Goal: Contribute content: Contribute content

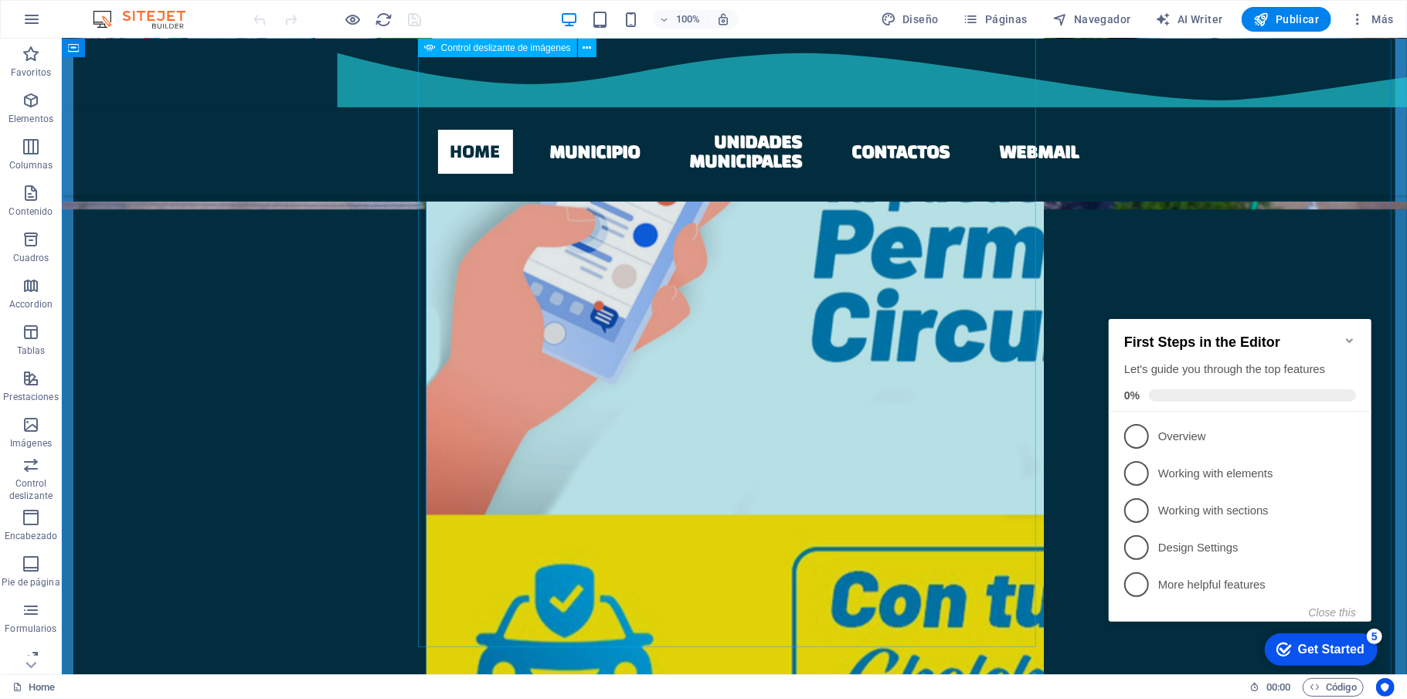
scroll to position [1030, 0]
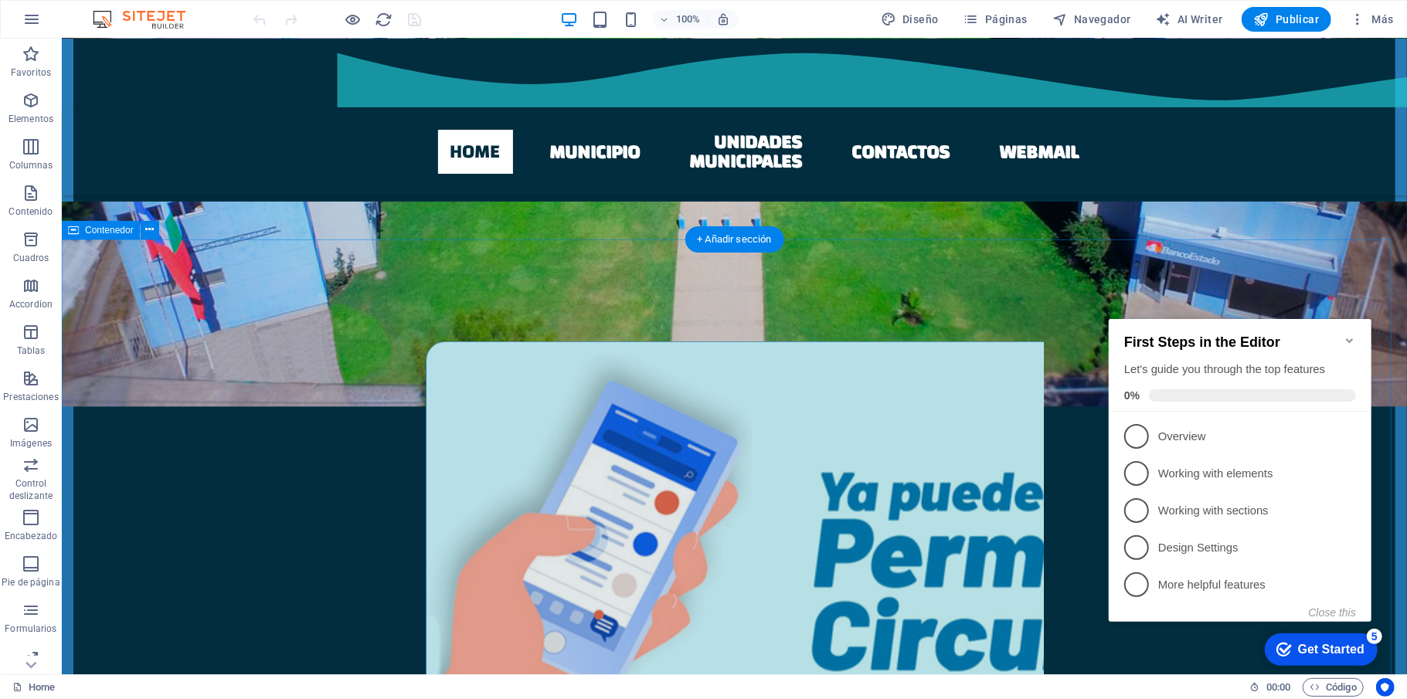
click at [147, 227] on icon at bounding box center [149, 230] width 8 height 16
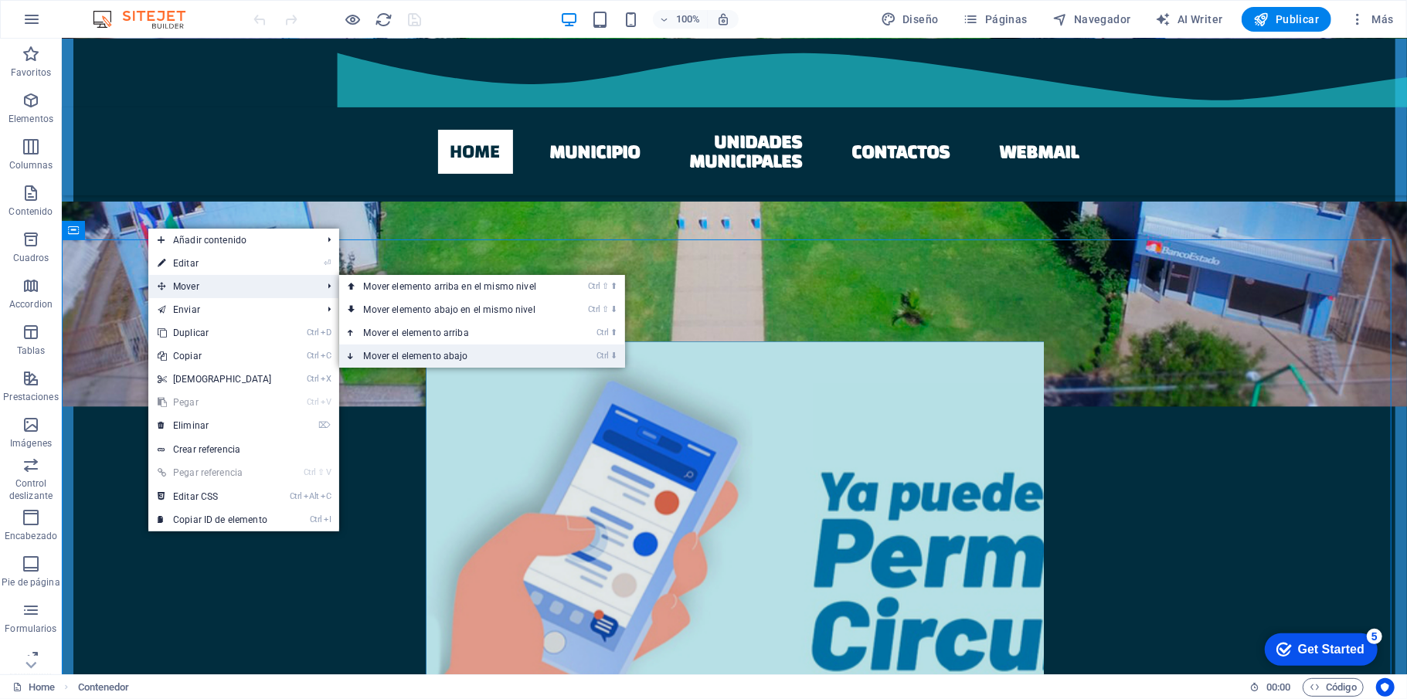
click at [434, 354] on link "Ctrl ⬇ Mover el elemento abajo" at bounding box center [453, 356] width 228 height 23
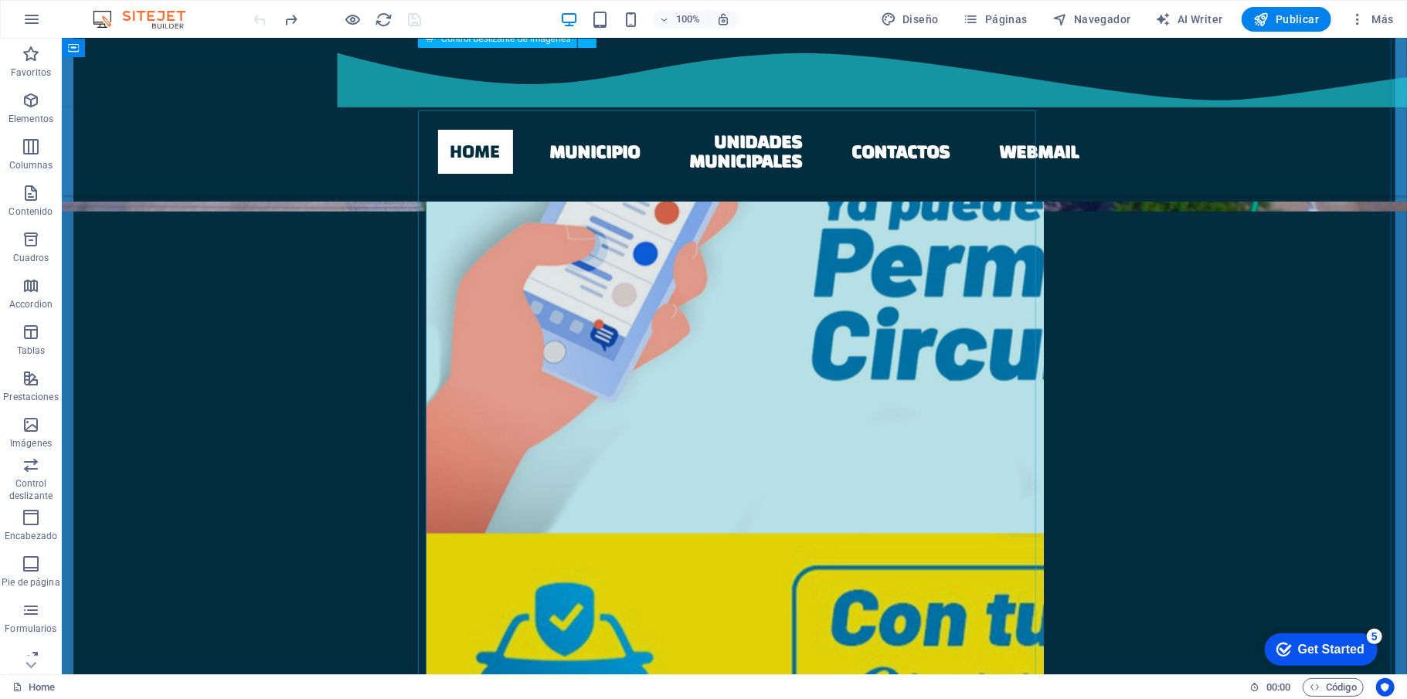
scroll to position [1114, 0]
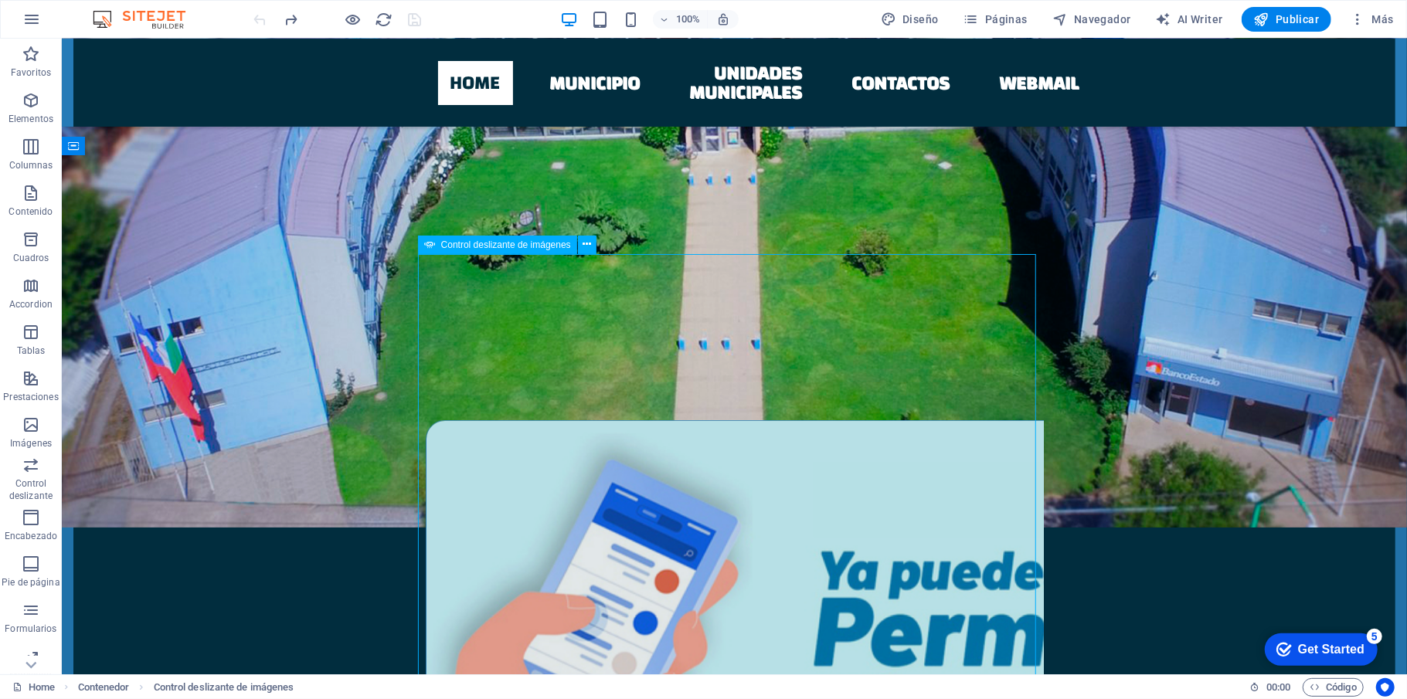
select select "ms"
select select "s"
select select "progressive"
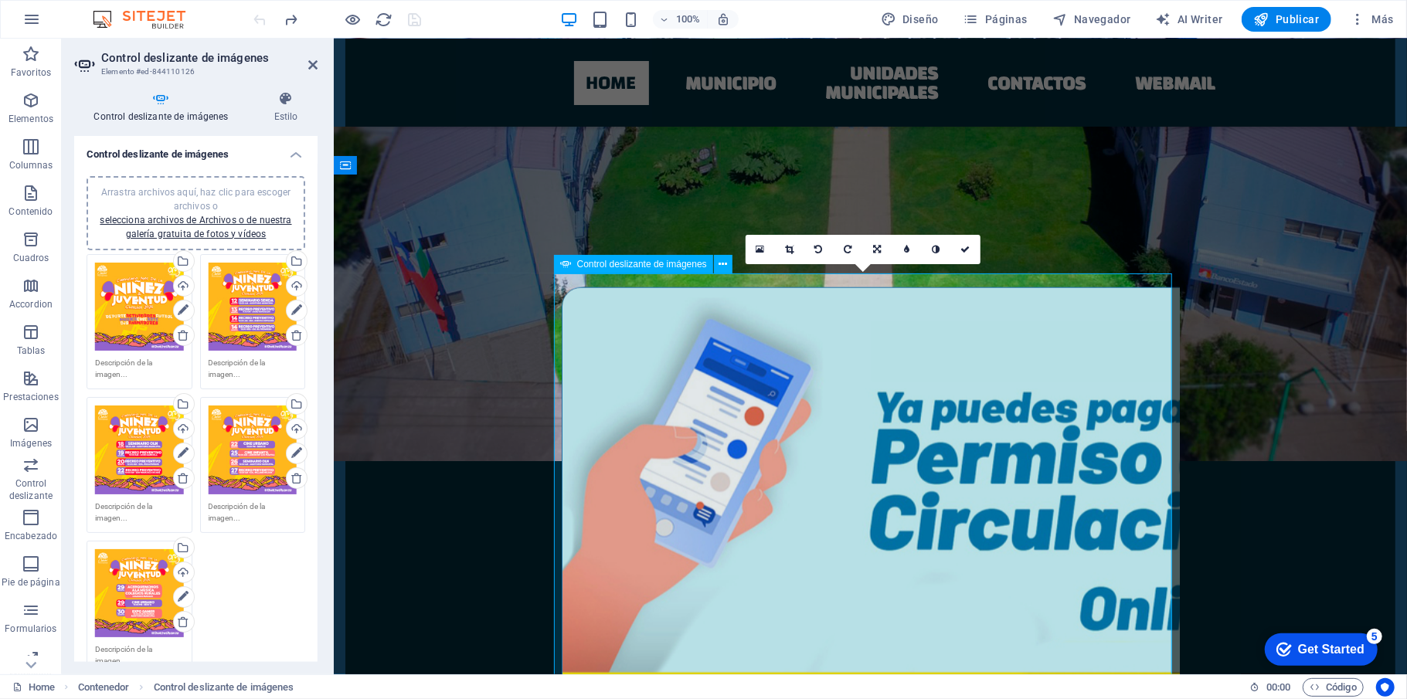
scroll to position [1320, 0]
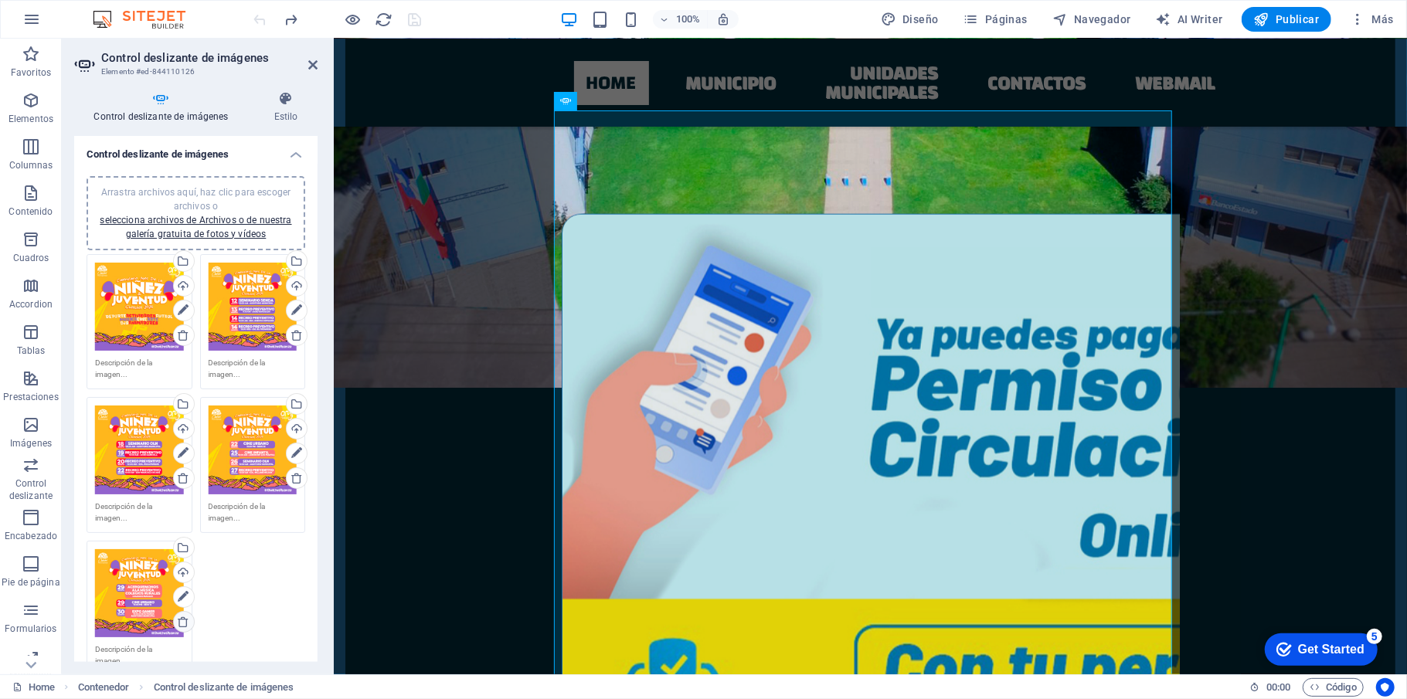
click at [179, 622] on icon at bounding box center [183, 622] width 12 height 12
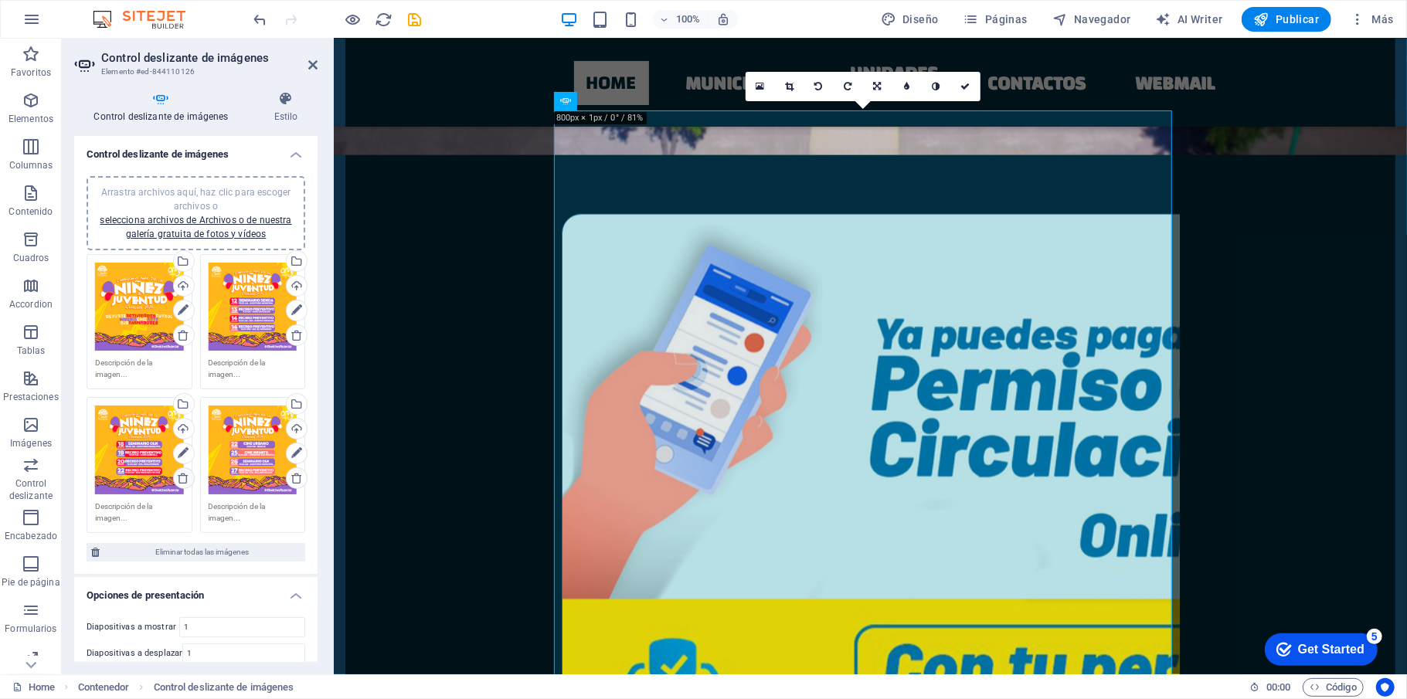
click at [181, 474] on icon at bounding box center [183, 478] width 12 height 12
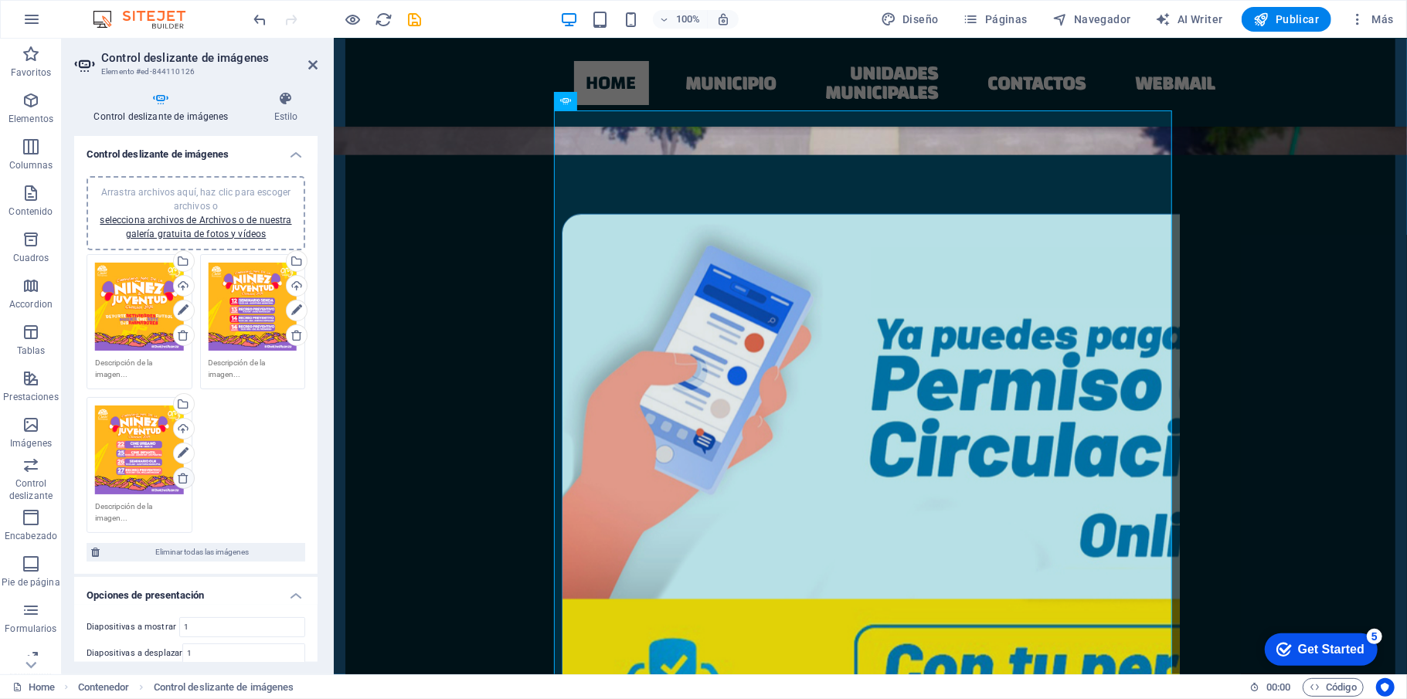
click at [181, 481] on icon at bounding box center [183, 478] width 12 height 12
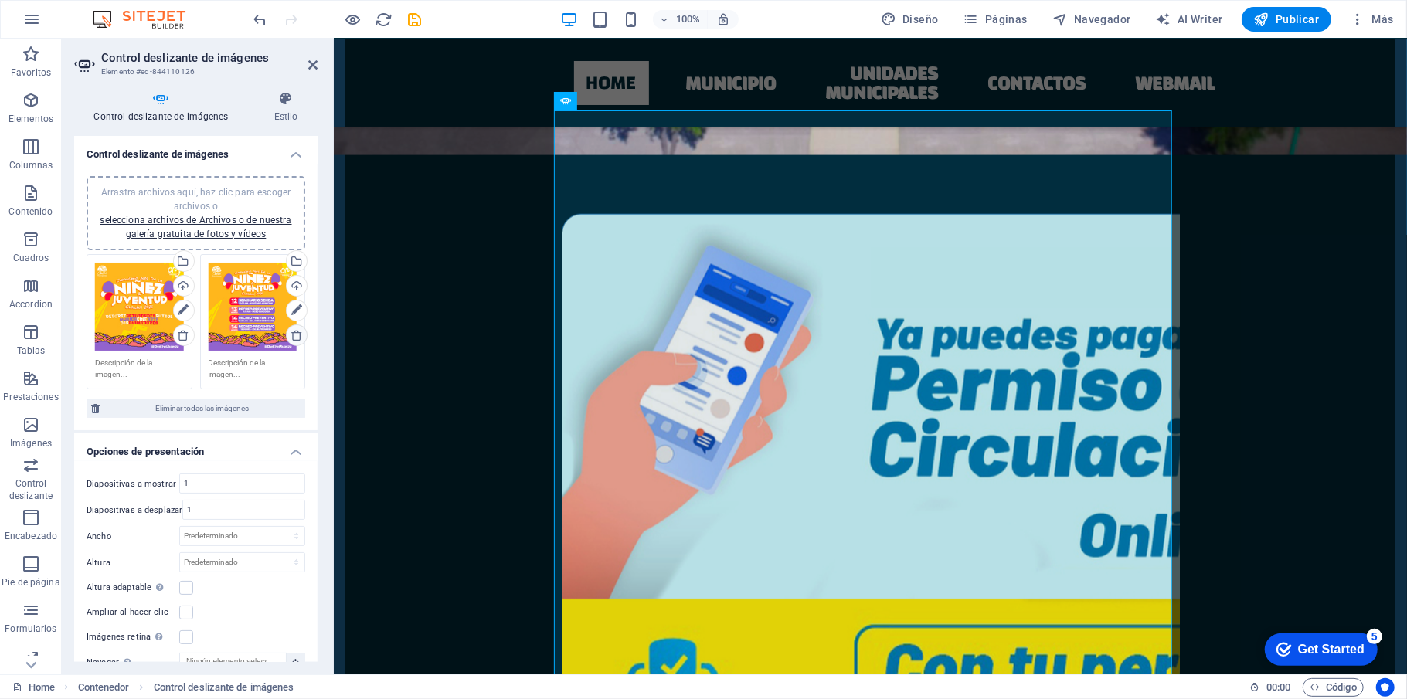
click at [295, 337] on icon at bounding box center [296, 335] width 12 height 12
click at [177, 335] on icon at bounding box center [183, 335] width 12 height 12
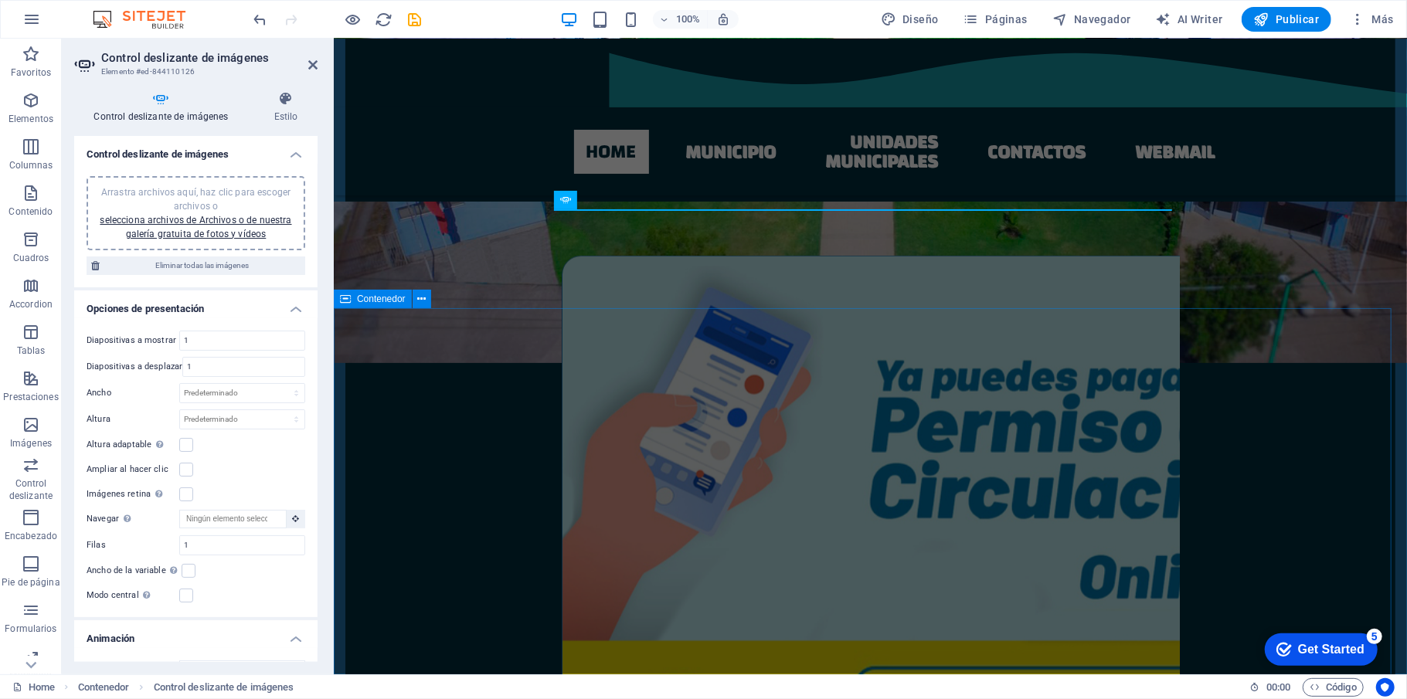
scroll to position [1114, 0]
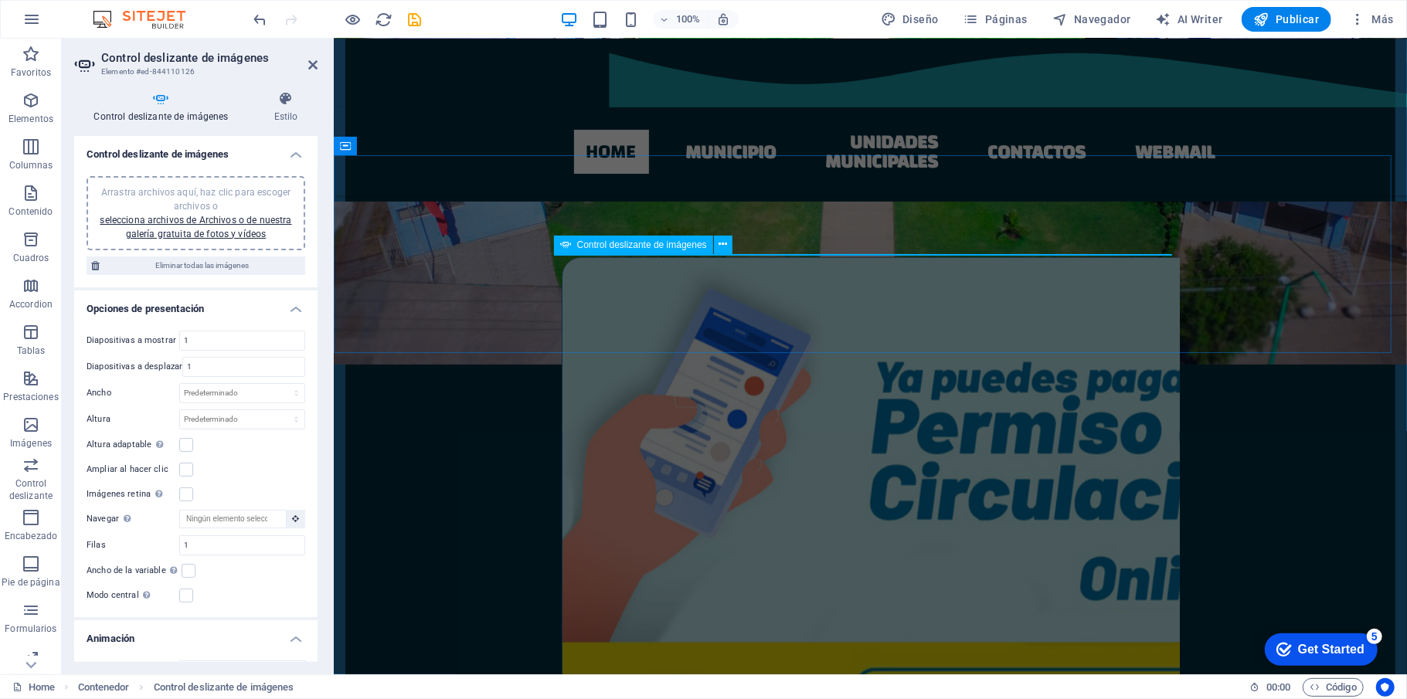
click at [570, 245] on icon at bounding box center [565, 245] width 11 height 19
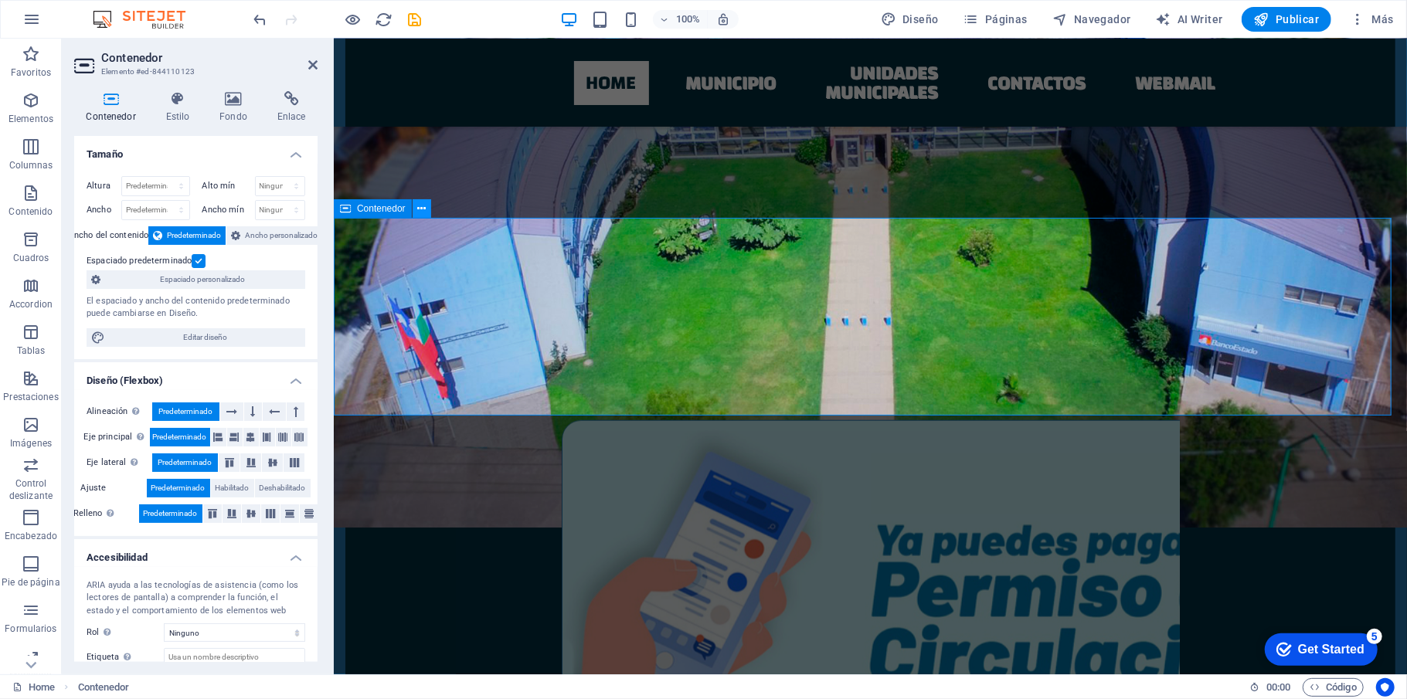
click at [424, 205] on icon at bounding box center [421, 209] width 8 height 16
click at [428, 210] on button at bounding box center [422, 208] width 19 height 19
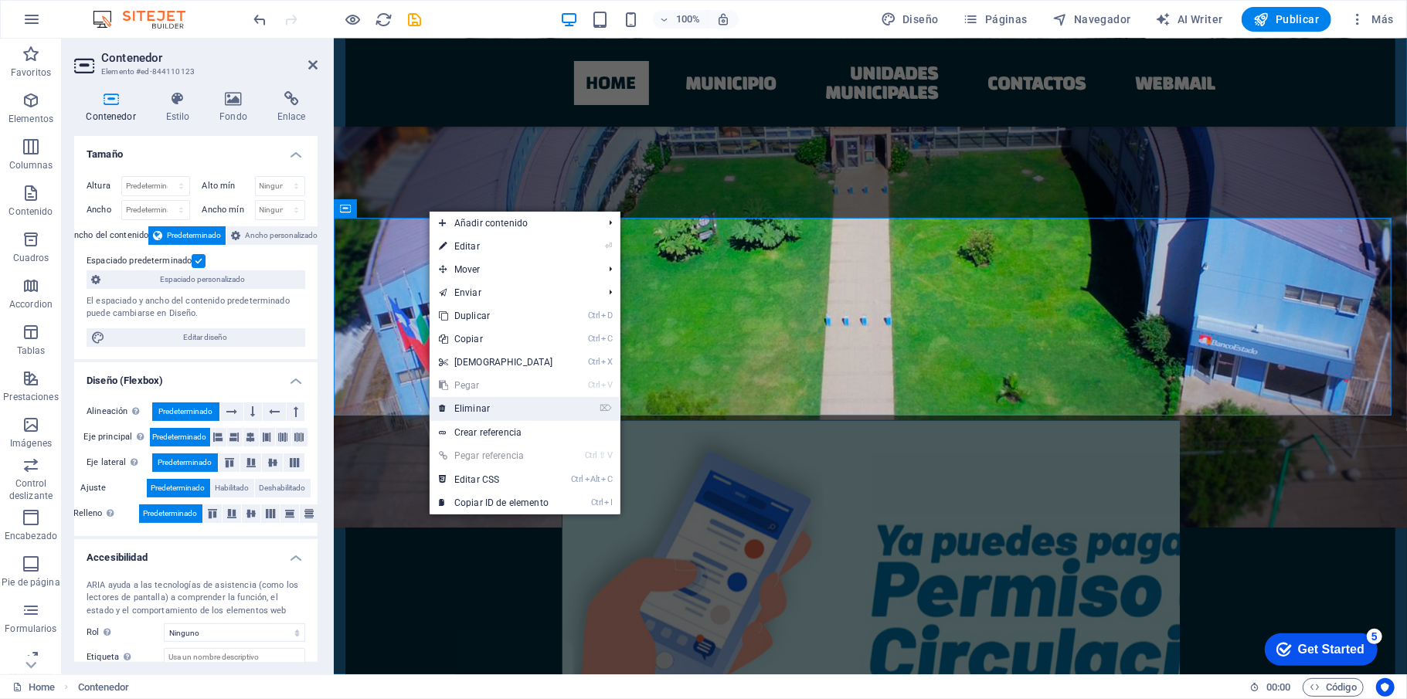
click at [488, 402] on link "⌦ Eliminar" at bounding box center [496, 408] width 133 height 23
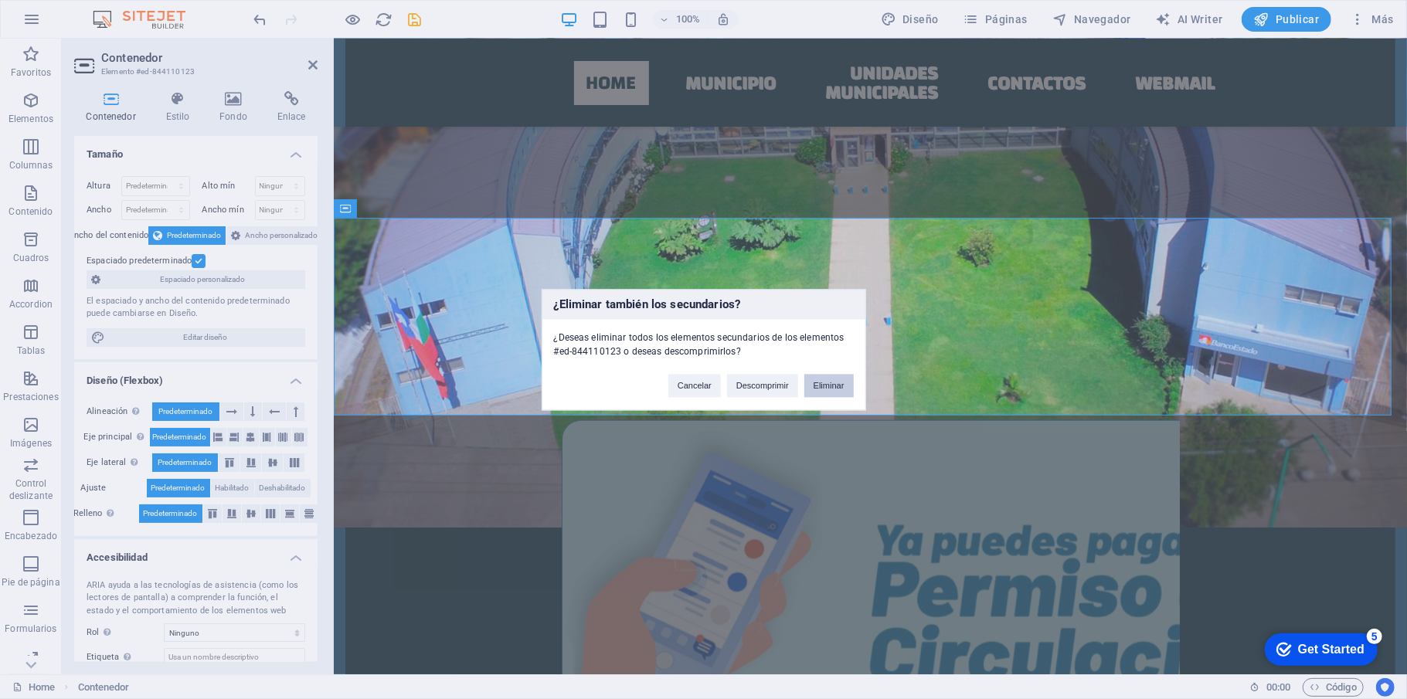
click at [827, 383] on button "Eliminar" at bounding box center [828, 385] width 49 height 23
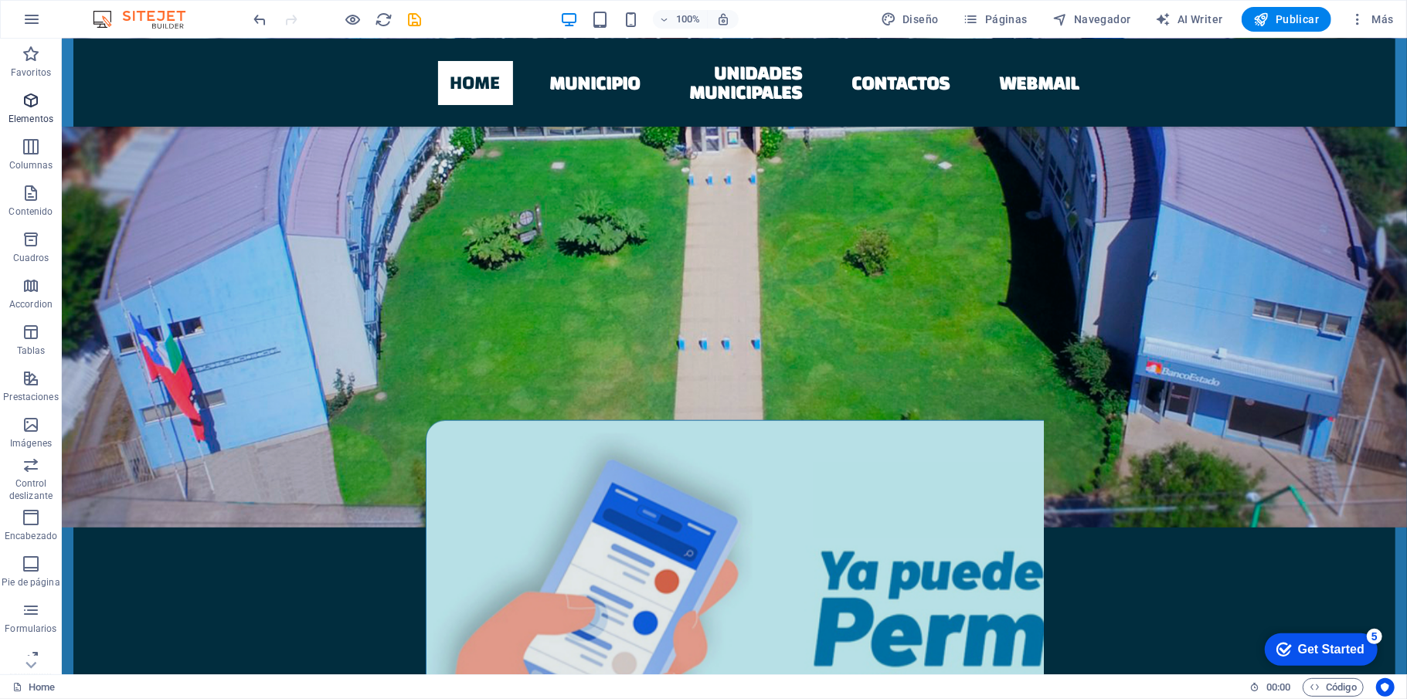
click at [31, 97] on icon "button" at bounding box center [31, 100] width 19 height 19
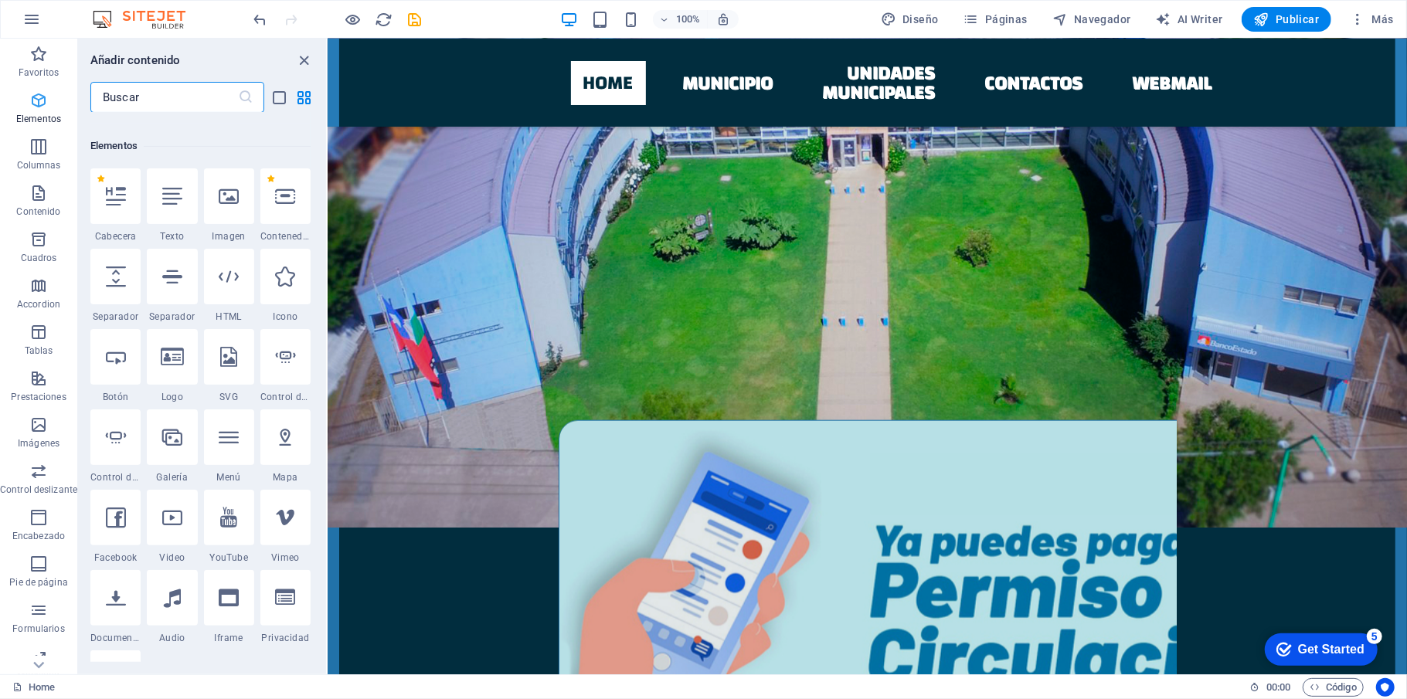
scroll to position [291, 0]
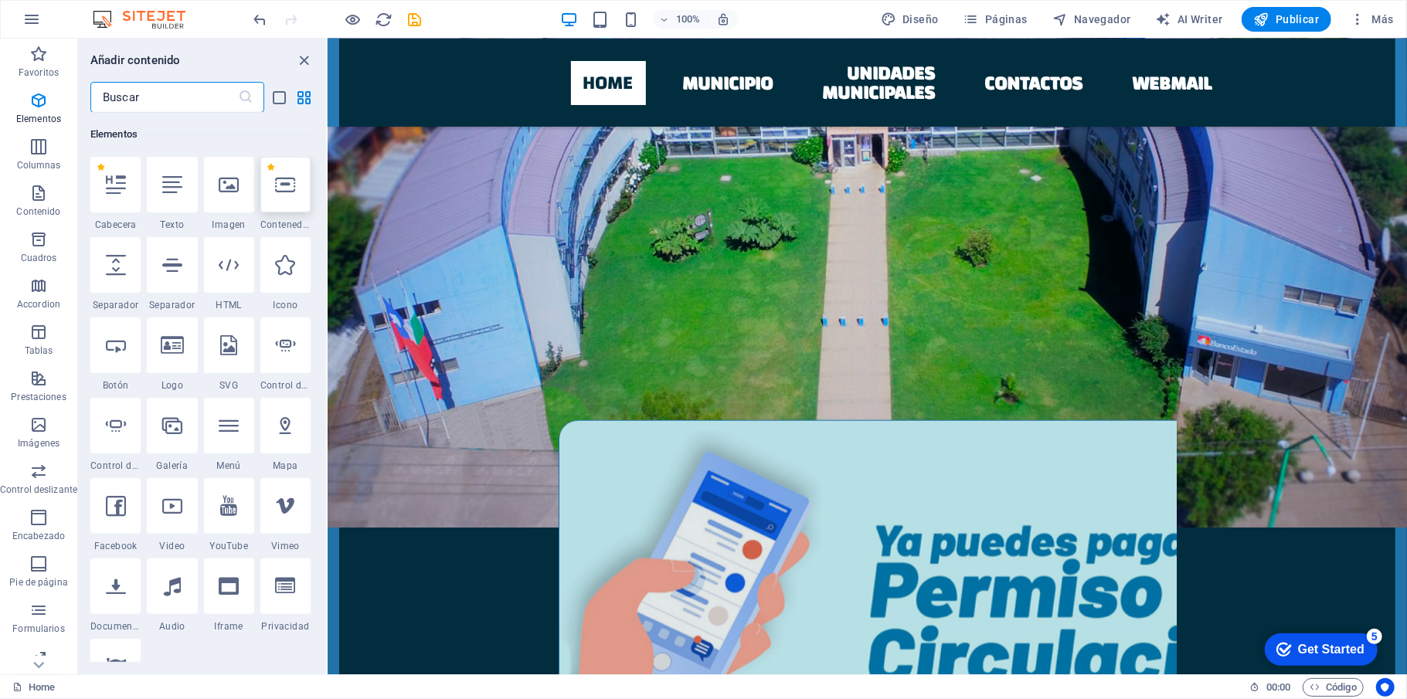
click at [280, 192] on icon at bounding box center [285, 185] width 20 height 20
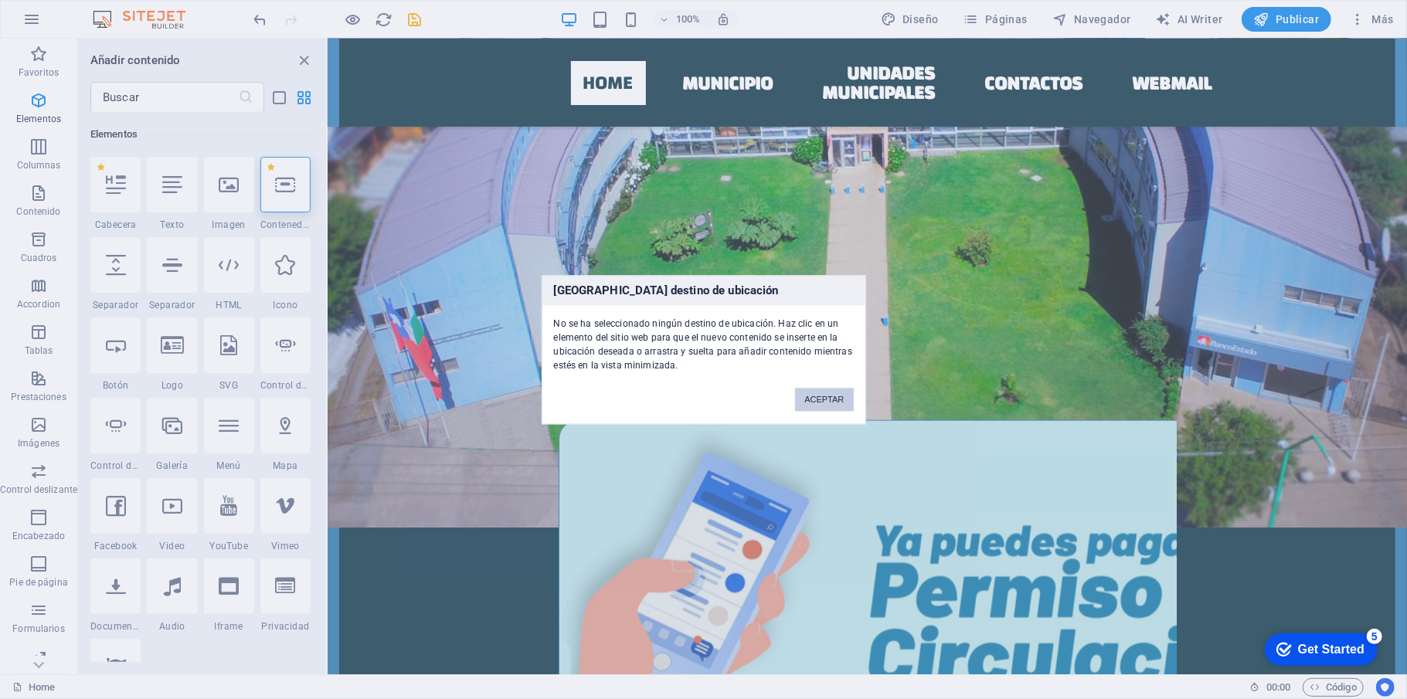
drag, startPoint x: 827, startPoint y: 397, endPoint x: 155, endPoint y: 232, distance: 692.2
click at [827, 397] on button "ACEPTAR" at bounding box center [824, 399] width 58 height 23
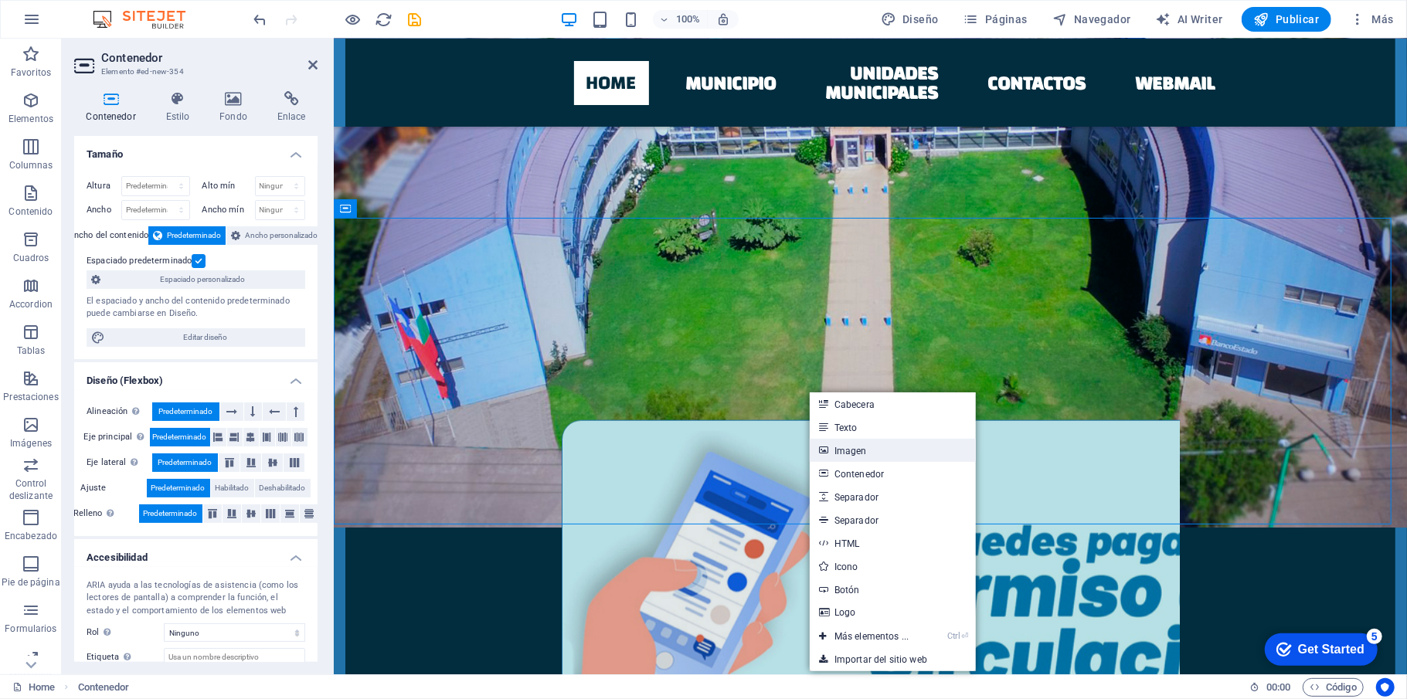
drag, startPoint x: 532, startPoint y: 409, endPoint x: 865, endPoint y: 451, distance: 336.3
click at [865, 451] on link "Imagen" at bounding box center [893, 450] width 166 height 23
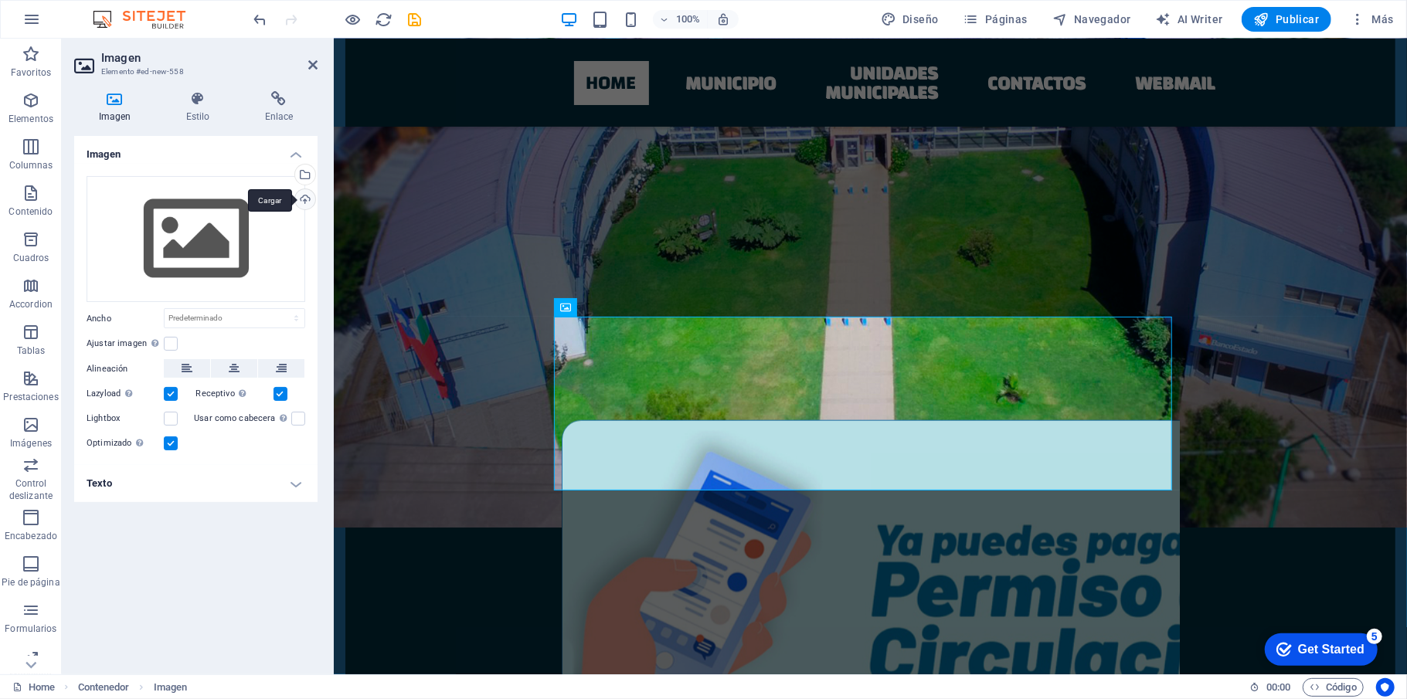
click at [304, 195] on div "Cargar" at bounding box center [303, 200] width 23 height 23
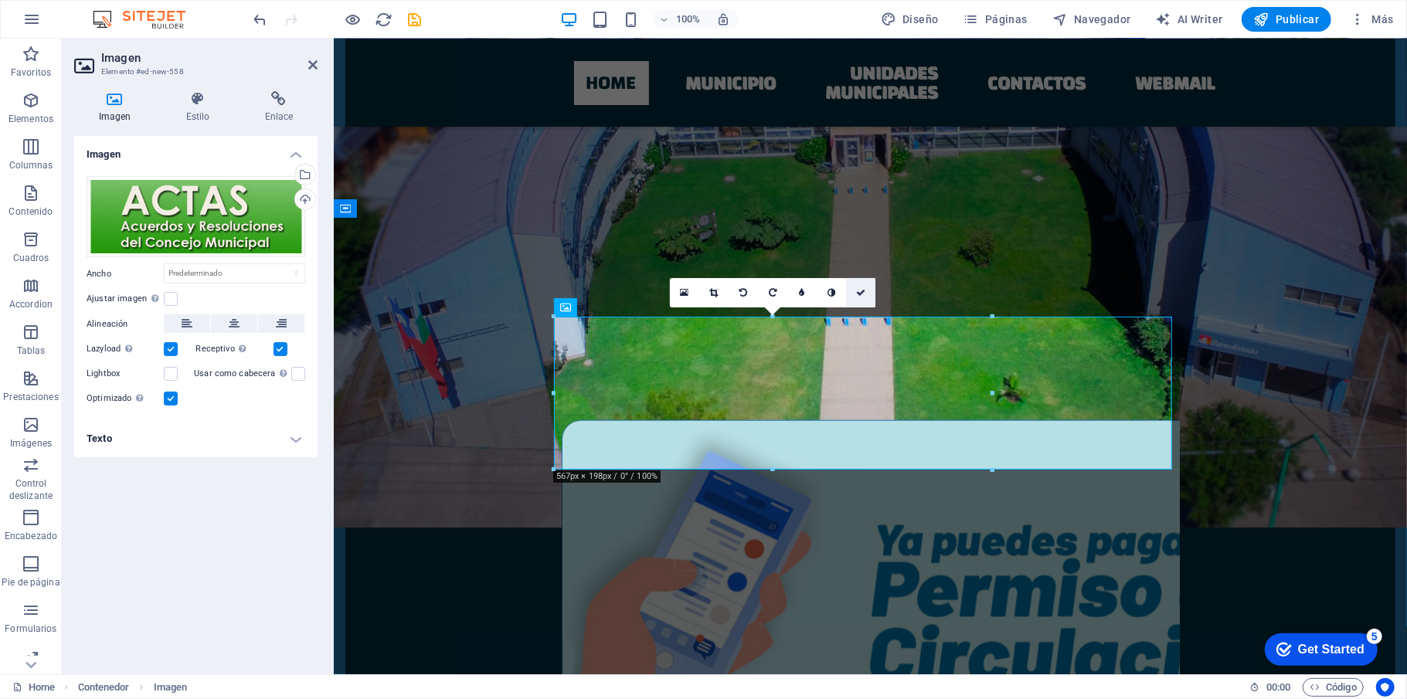
click at [860, 294] on icon at bounding box center [860, 292] width 9 height 9
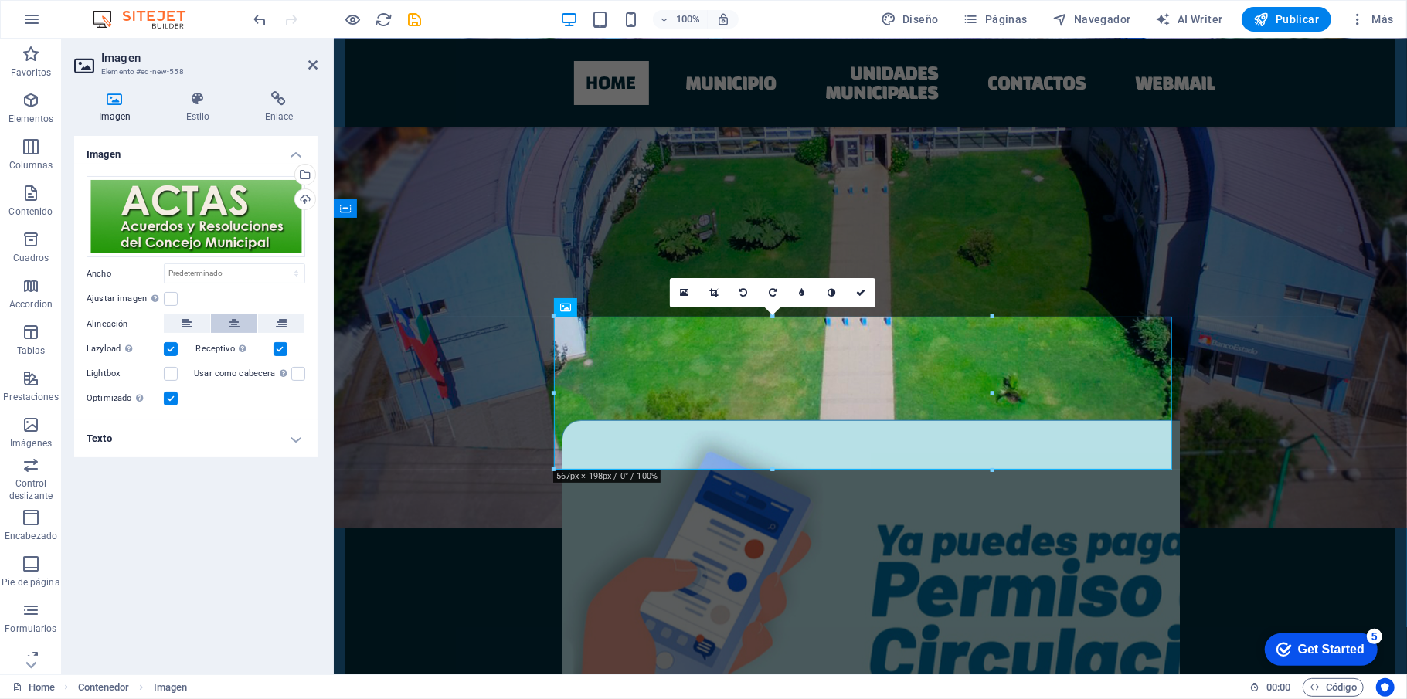
click at [233, 322] on icon at bounding box center [234, 323] width 11 height 19
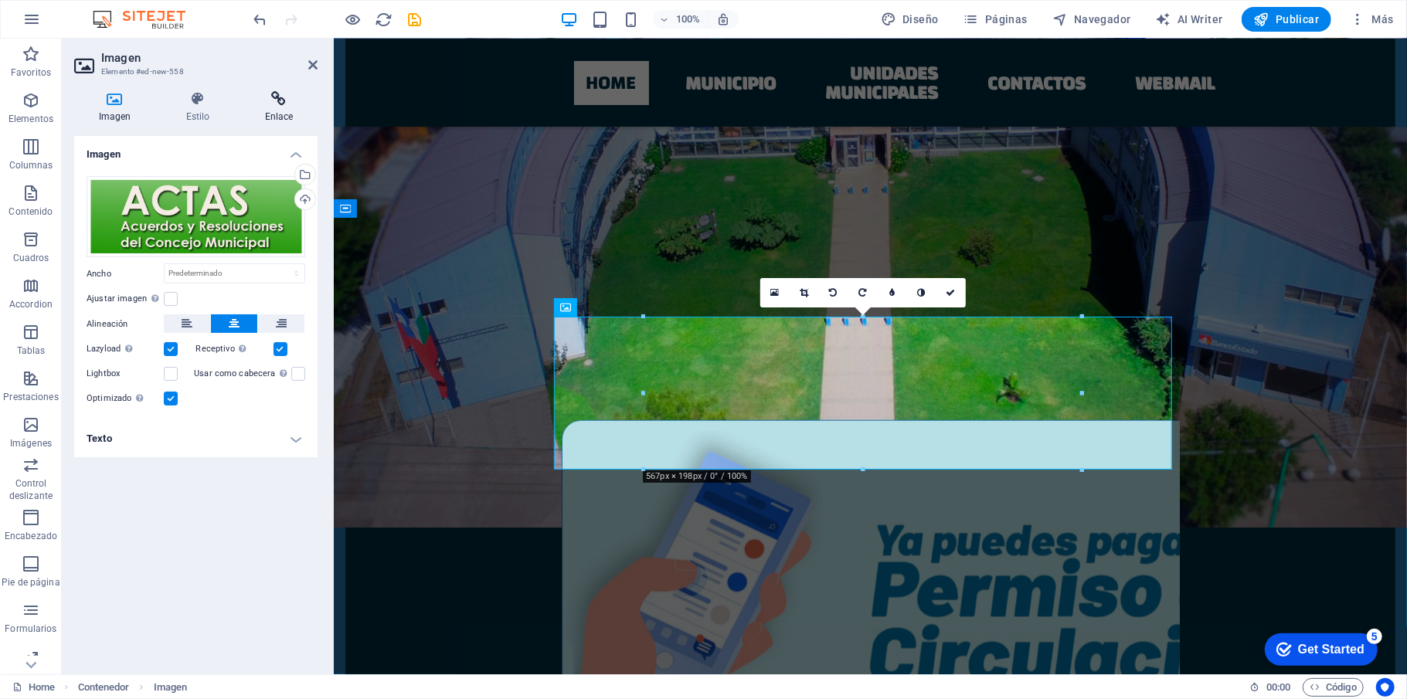
click at [272, 104] on icon at bounding box center [278, 98] width 77 height 15
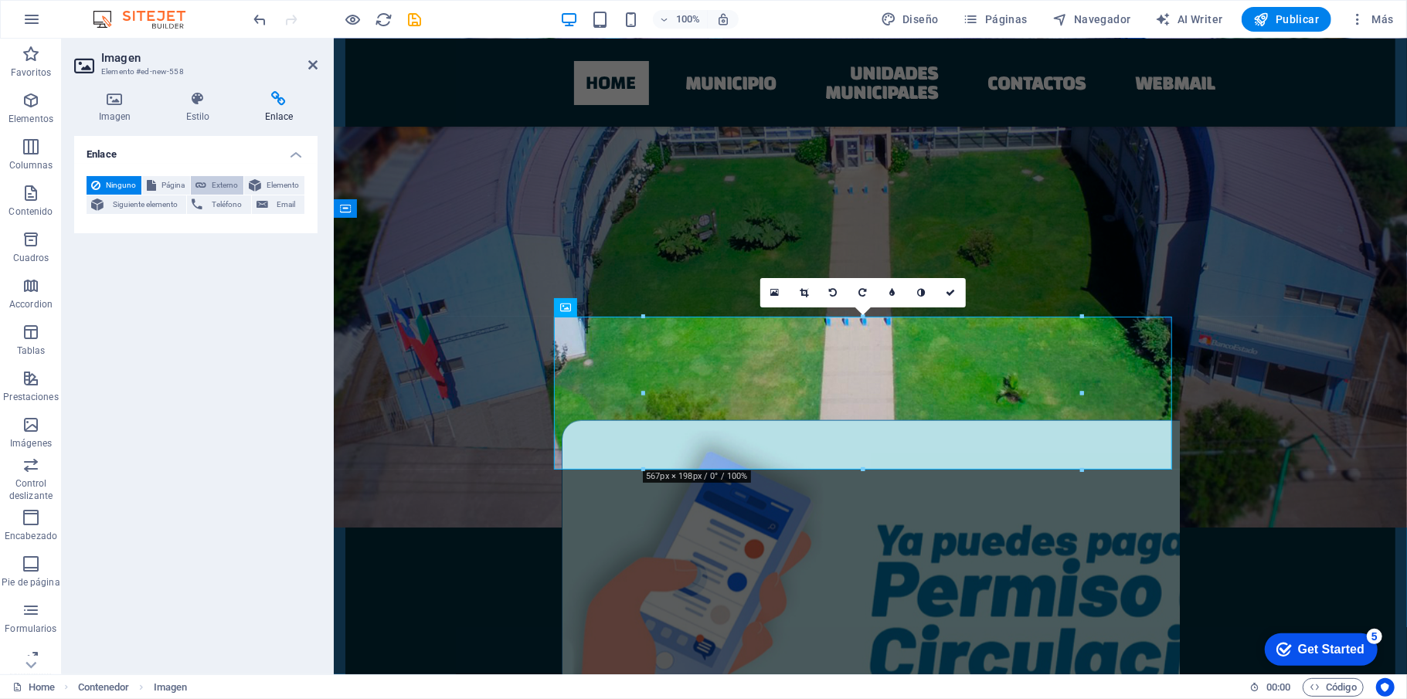
click at [229, 189] on span "Externo" at bounding box center [225, 185] width 28 height 19
select select "blank"
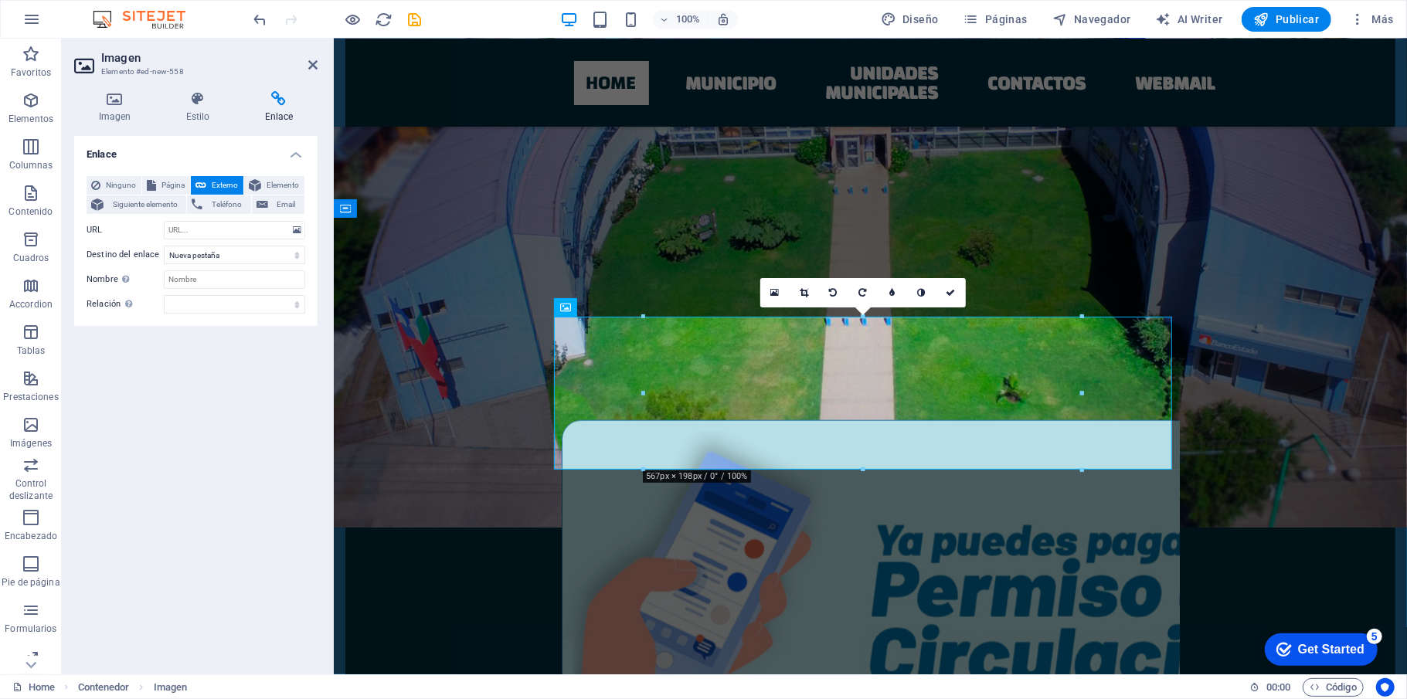
click at [227, 219] on div "Ninguno Página Externo Elemento Siguiente elemento Teléfono Email Página Home C…" at bounding box center [196, 245] width 219 height 138
click at [204, 222] on input "URL" at bounding box center [234, 230] width 141 height 19
paste input "[URL][DOMAIN_NAME]"
type input "[URL][DOMAIN_NAME]"
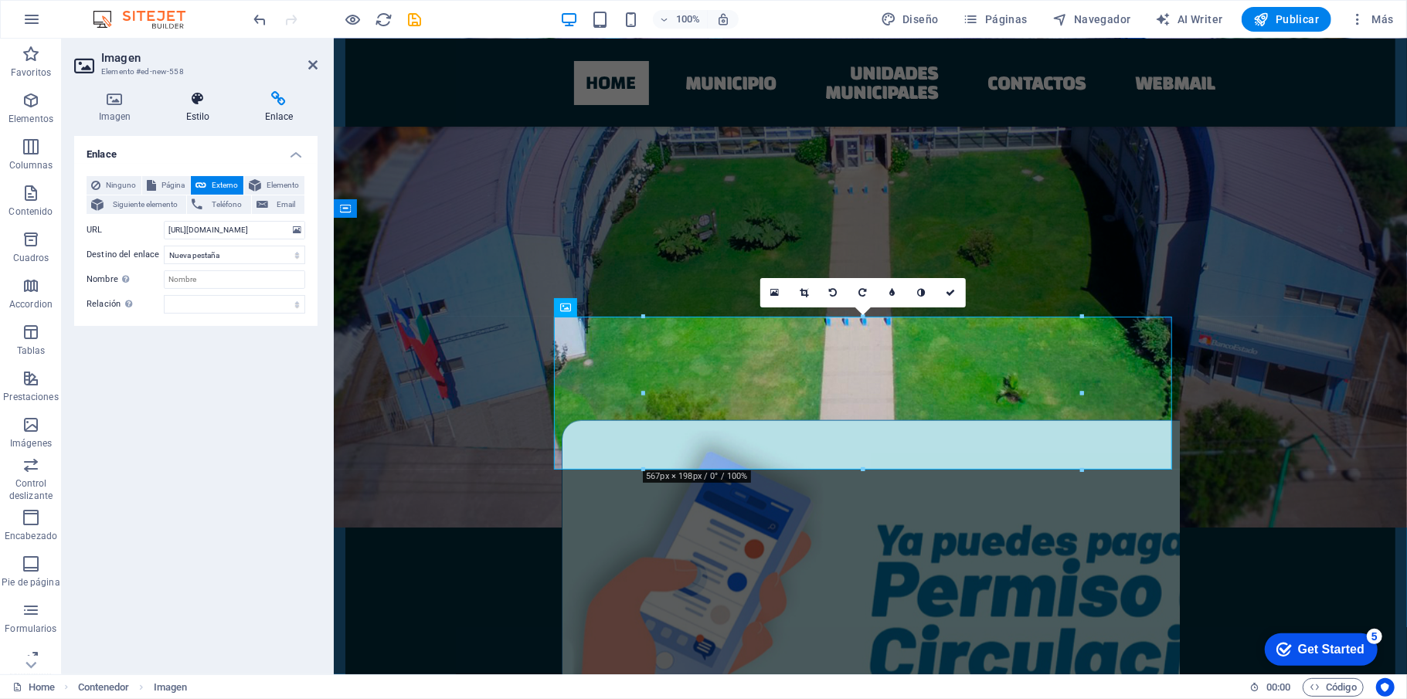
scroll to position [0, 0]
click at [205, 113] on h4 "Estilo" at bounding box center [200, 107] width 79 height 32
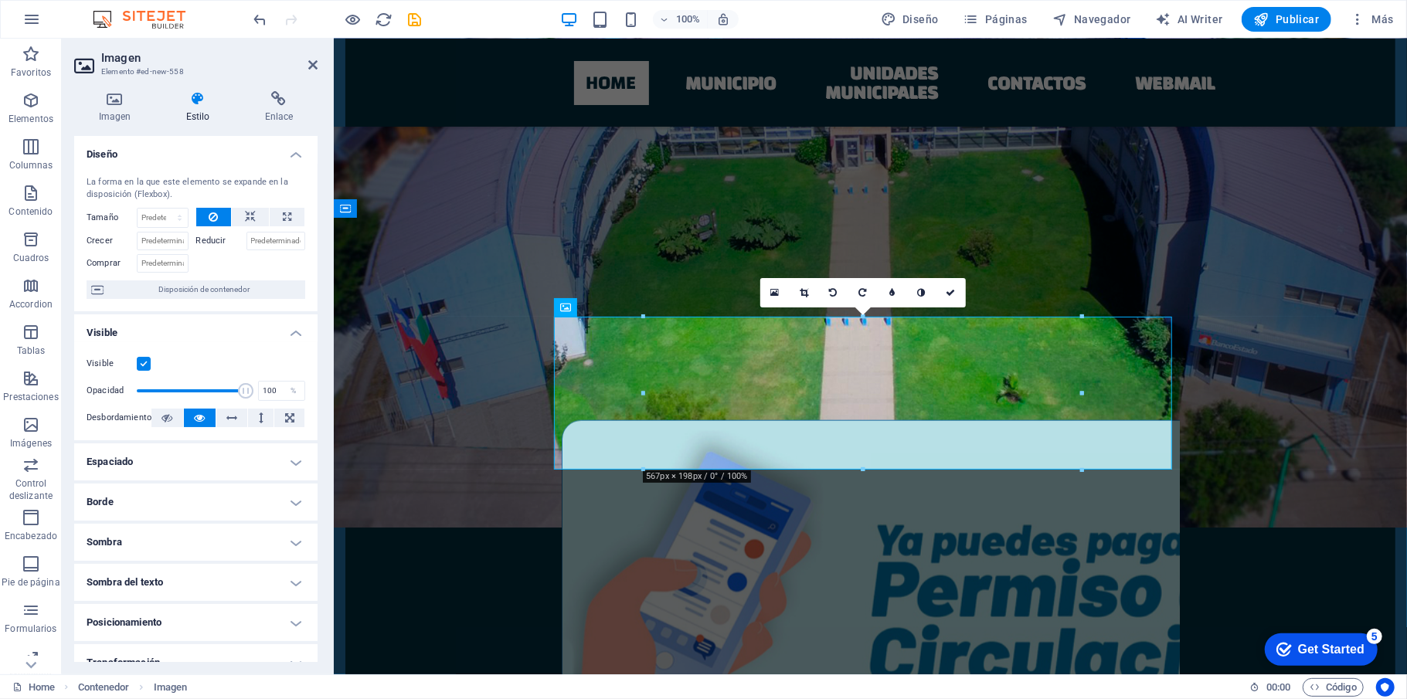
click at [180, 498] on h4 "Borde" at bounding box center [195, 502] width 243 height 37
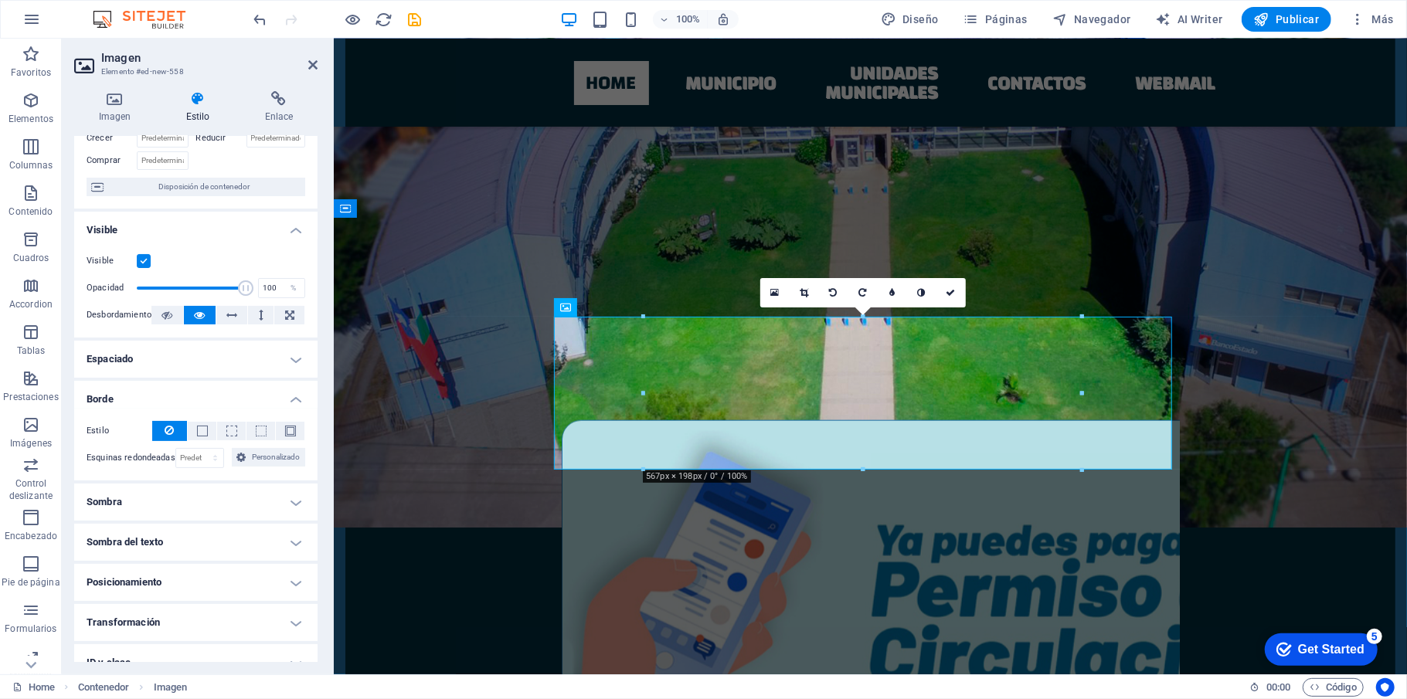
scroll to position [202, 0]
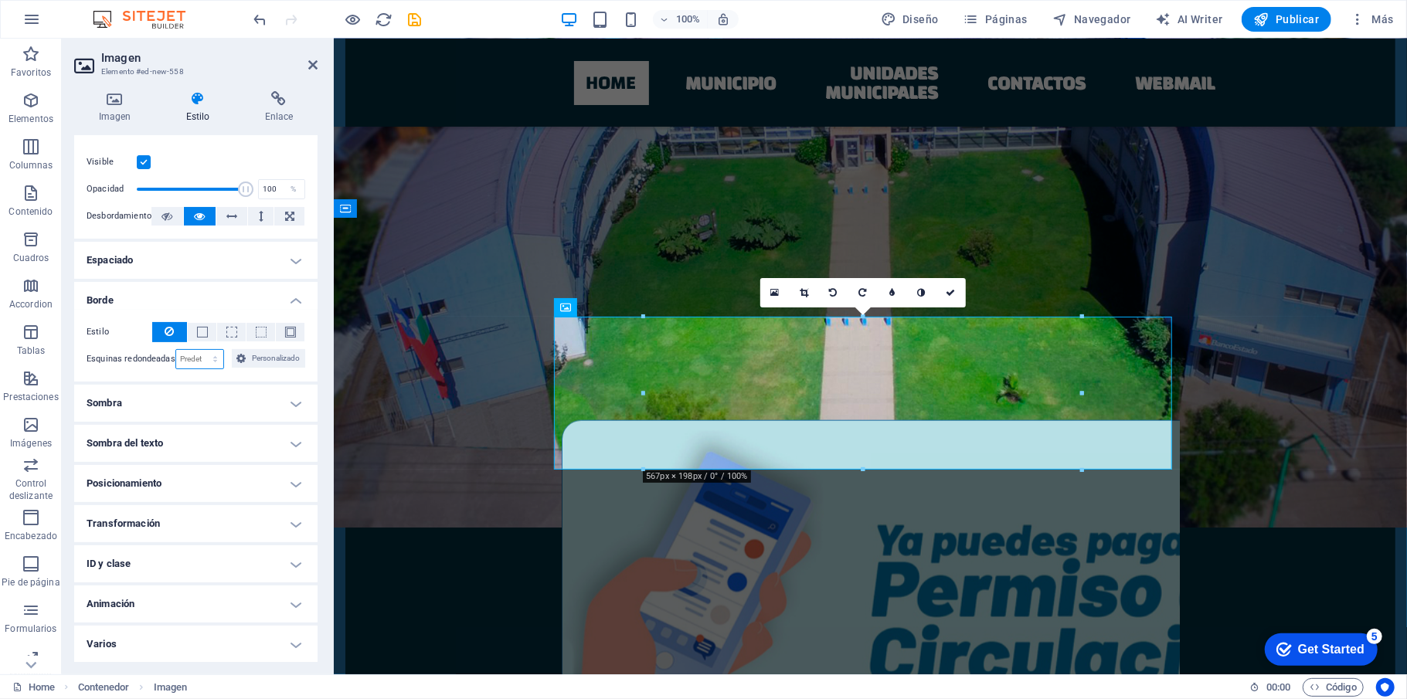
click at [195, 355] on select "Predeterminado px rem % vh vw Personalizado" at bounding box center [200, 359] width 48 height 19
select select "px"
click at [199, 350] on select "Predeterminado px rem % vh vw Personalizado" at bounding box center [200, 359] width 48 height 19
drag, startPoint x: 196, startPoint y: 362, endPoint x: 168, endPoint y: 362, distance: 27.8
click at [168, 362] on div "Esquinas redondeadas 800 Predeterminado px rem % vh vw Personalizado Personaliz…" at bounding box center [196, 359] width 219 height 20
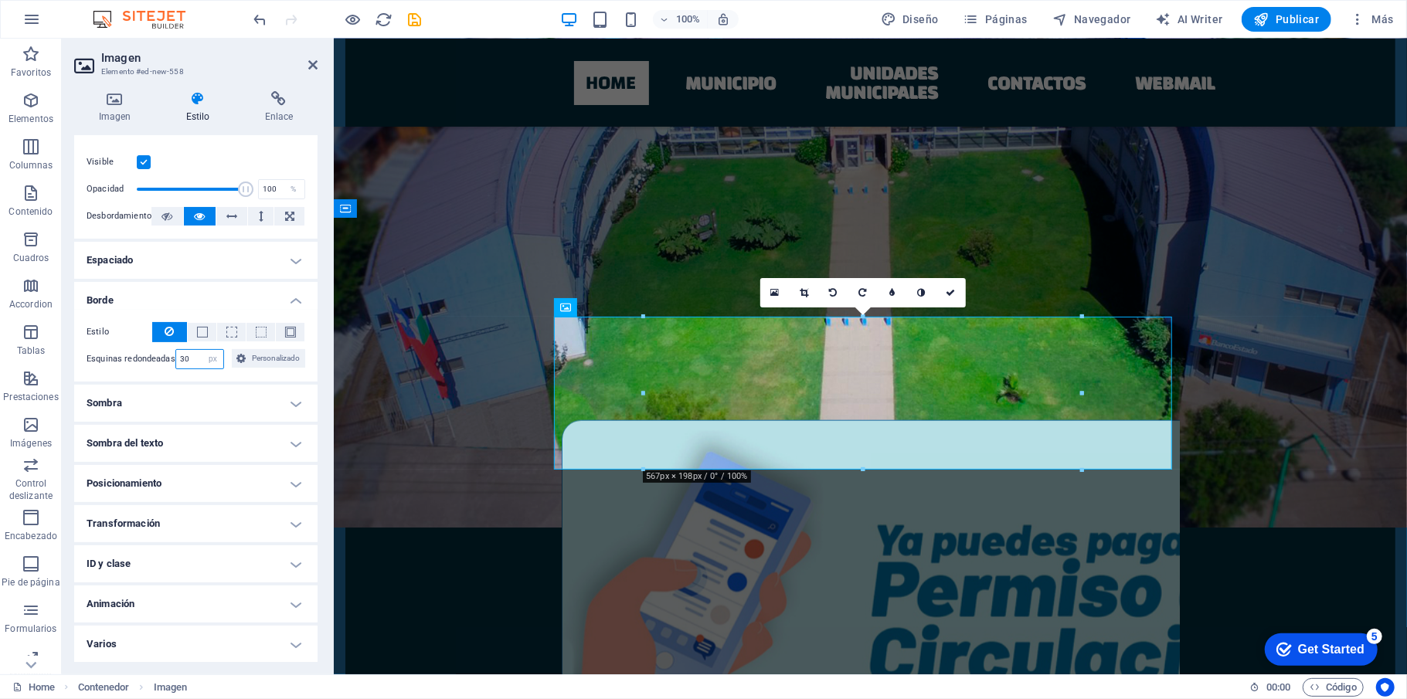
type input "3"
type input "20"
click at [946, 290] on icon at bounding box center [950, 292] width 9 height 9
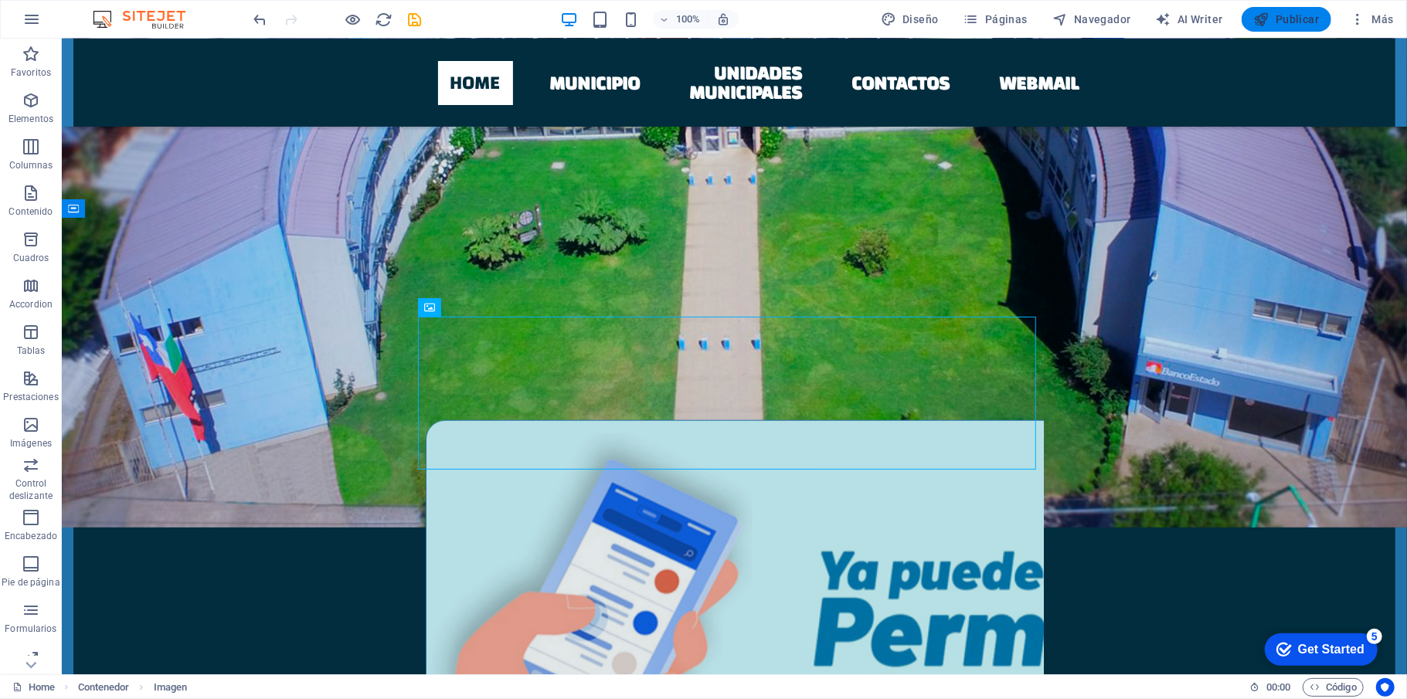
click at [1301, 12] on span "Publicar" at bounding box center [1287, 19] width 66 height 15
